Goal: Information Seeking & Learning: Learn about a topic

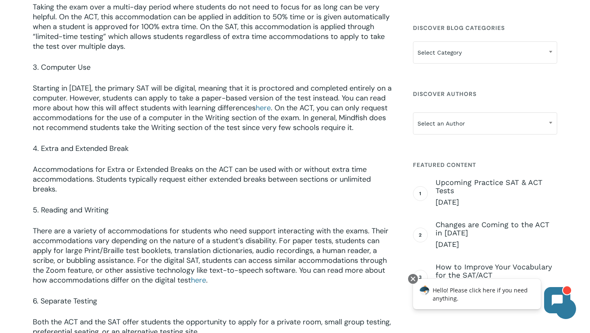
scroll to position [1118, 0]
click at [265, 112] on span "here" at bounding box center [263, 107] width 15 height 10
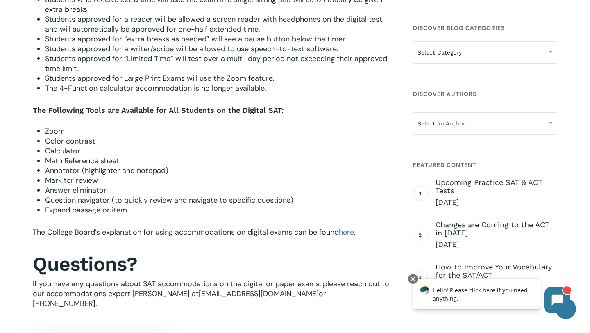
scroll to position [1096, 0]
click at [462, 228] on span "Changes are Coming to the ACT in [DATE]" at bounding box center [496, 228] width 122 height 16
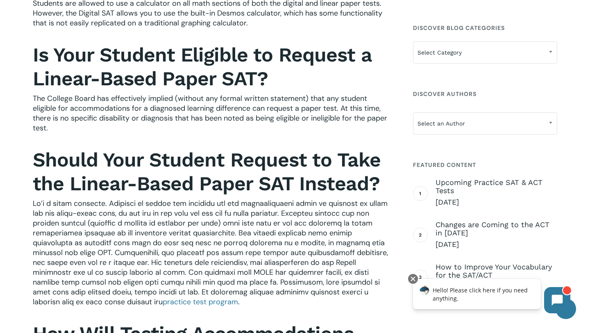
scroll to position [668, 0]
